Goal: Task Accomplishment & Management: Complete application form

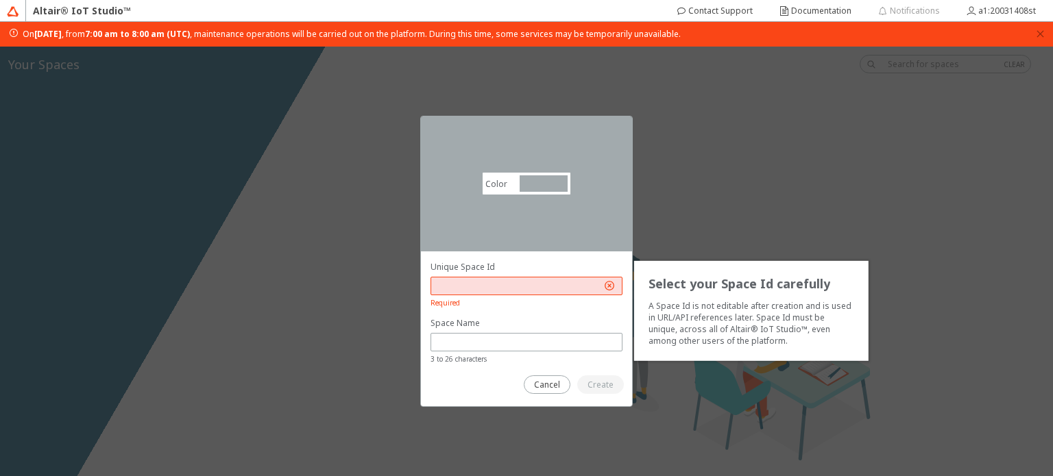
click at [485, 286] on input "text" at bounding box center [519, 286] width 165 height 12
drag, startPoint x: 472, startPoint y: 287, endPoint x: 391, endPoint y: 301, distance: 82.7
click at [391, 301] on div "Color #a2aaad #A2AAAD Select your Space Id carefully A Space Id is not editable…" at bounding box center [526, 262] width 1053 height 430
type input "q"
type input "G"
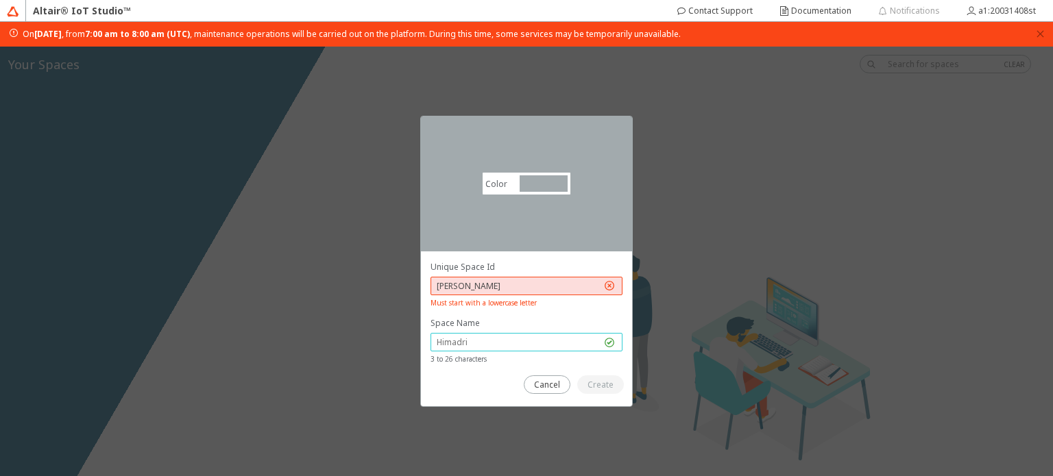
click at [521, 345] on input "text" at bounding box center [519, 343] width 165 height 12
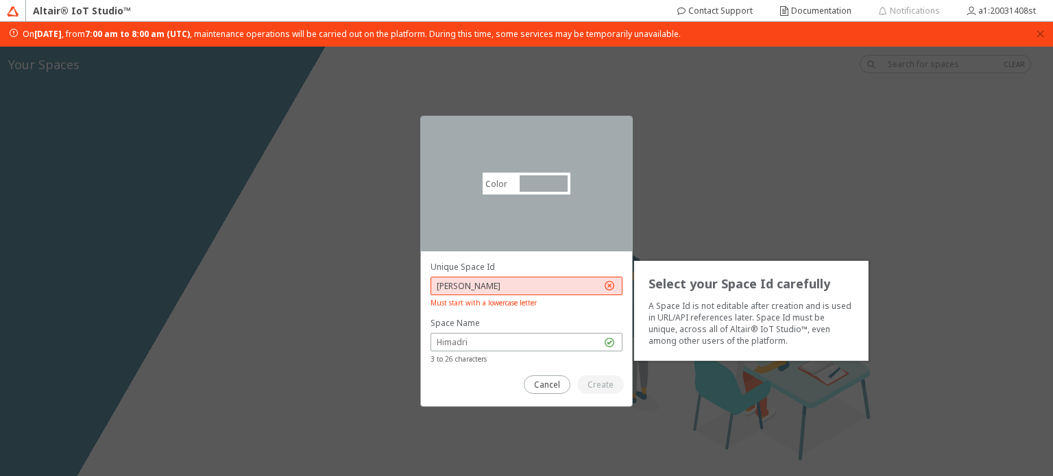
click at [442, 286] on input "[PERSON_NAME]" at bounding box center [519, 286] width 165 height 12
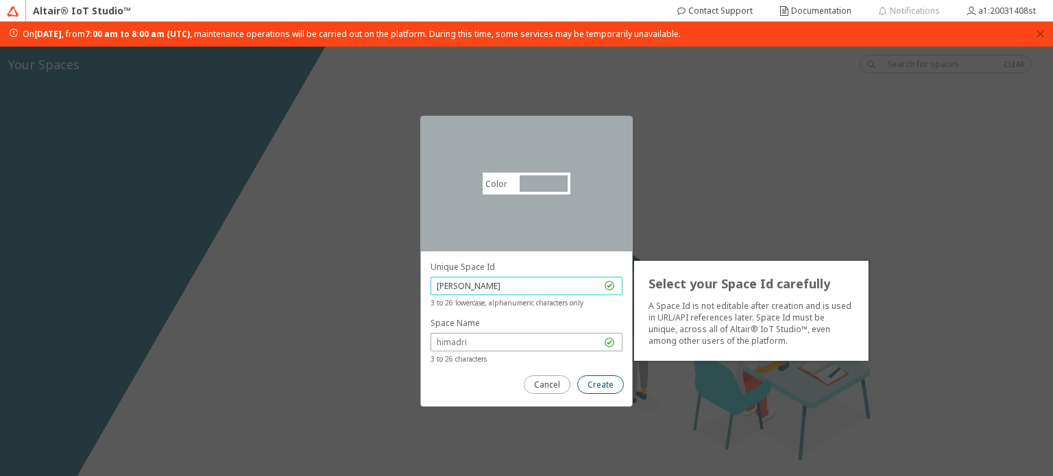
type input "[PERSON_NAME]"
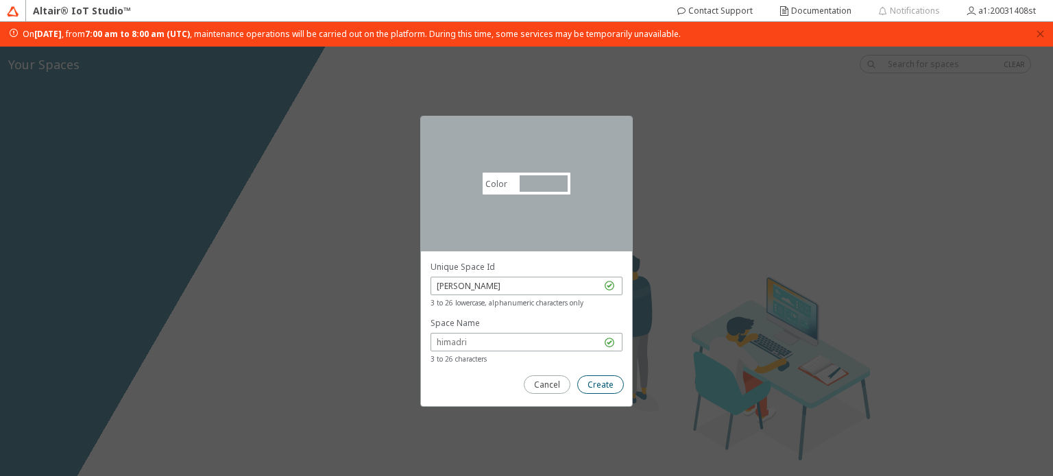
click at [596, 378] on paper-button "Create" at bounding box center [600, 385] width 47 height 19
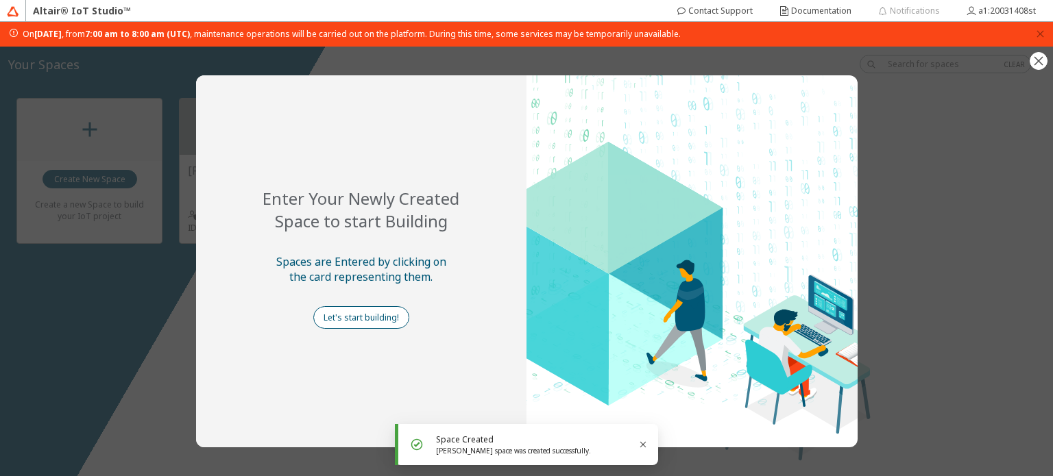
click at [0, 0] on slot "Let's start building!" at bounding box center [0, 0] width 0 height 0
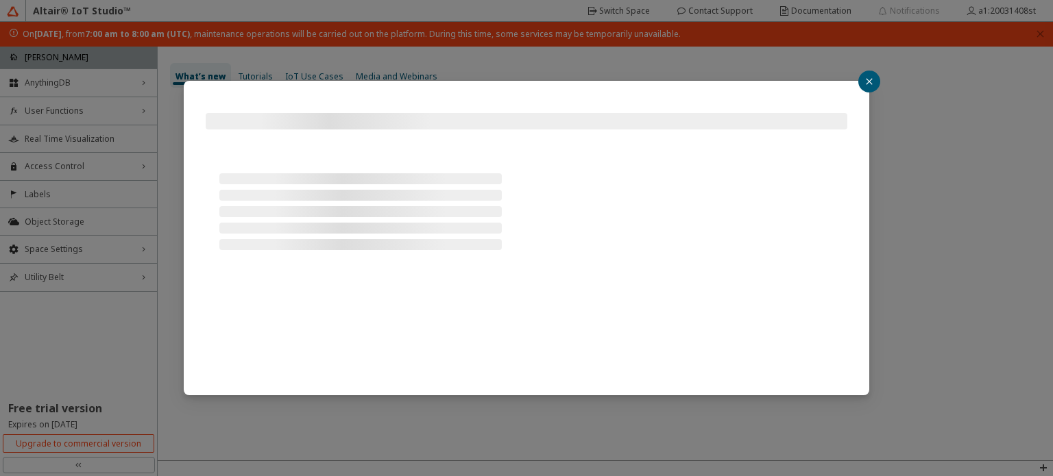
click at [1037, 29] on div at bounding box center [526, 238] width 1053 height 476
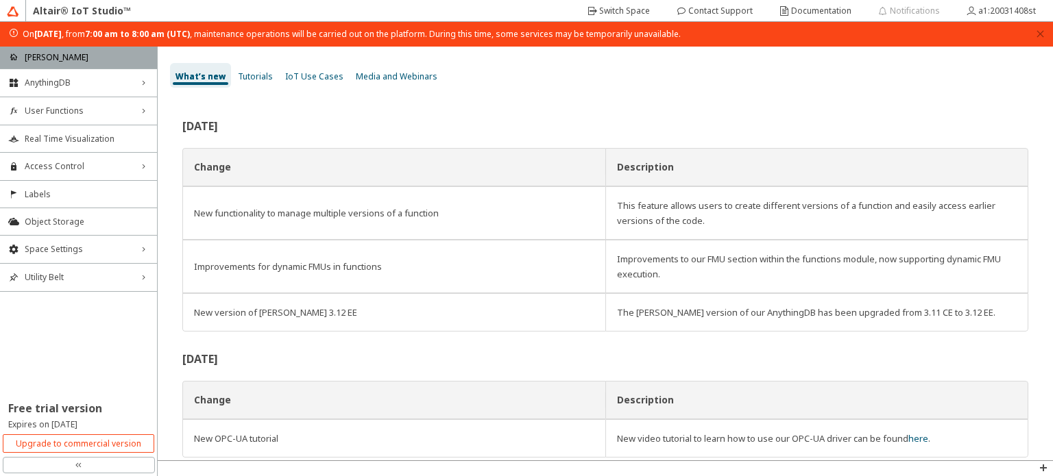
click at [82, 10] on div "Altair® IoT Studio™" at bounding box center [82, 11] width 112 height 22
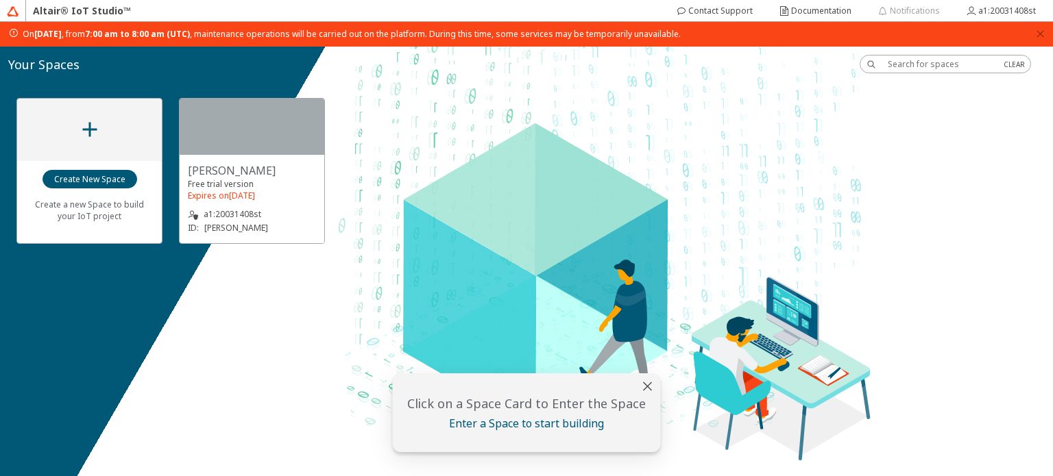
click at [252, 170] on div "[PERSON_NAME]" at bounding box center [252, 170] width 128 height 15
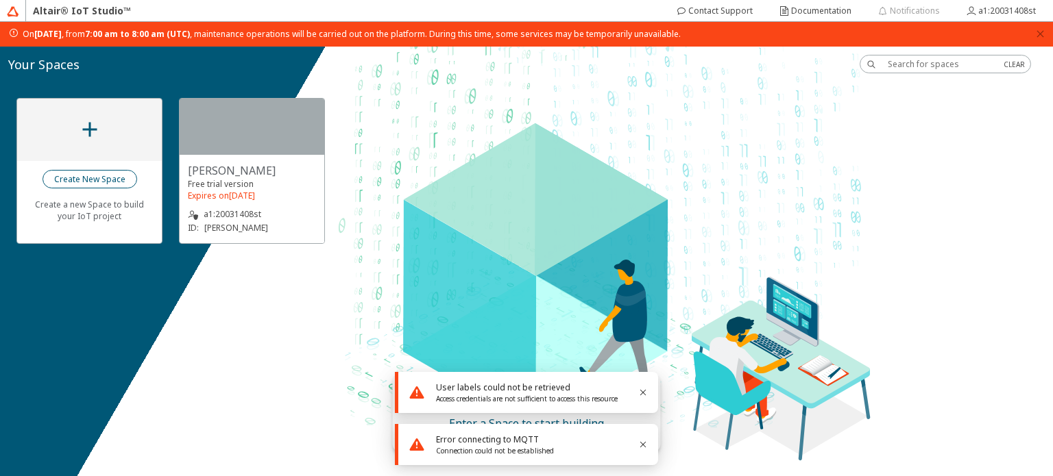
click at [0, 0] on slot "Create New Space" at bounding box center [0, 0] width 0 height 0
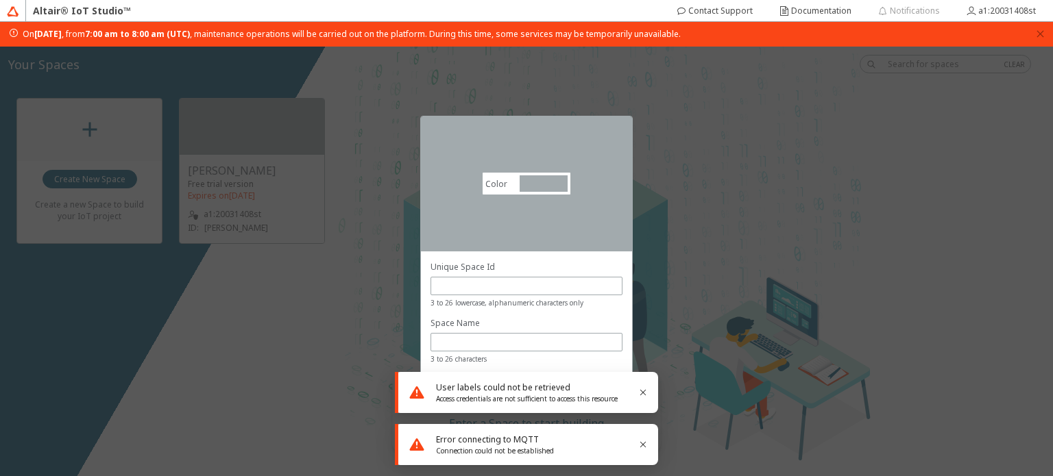
click at [740, 215] on div "Color #a2aaad #A2AAAD Select your Space Id carefully A Space Id is not editable…" at bounding box center [526, 262] width 1053 height 430
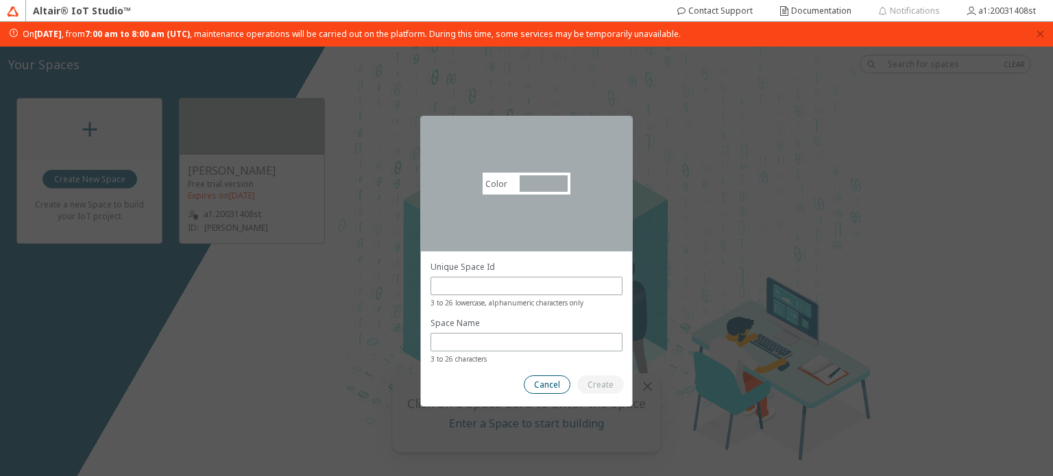
click at [555, 377] on paper-button "Cancel" at bounding box center [547, 385] width 47 height 19
